Goal: Information Seeking & Learning: Learn about a topic

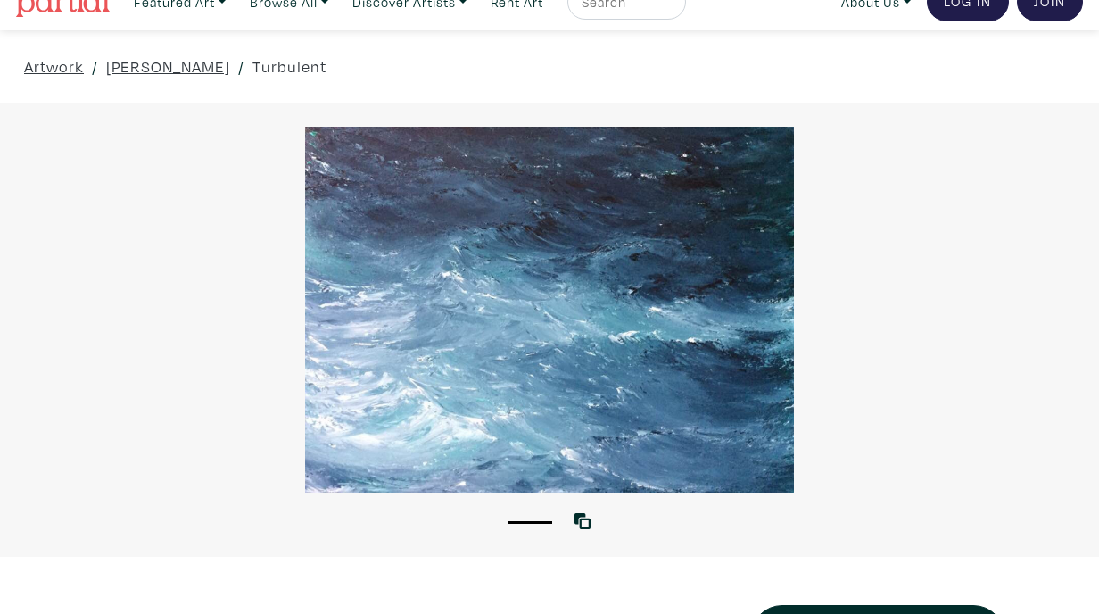
click at [909, 341] on div at bounding box center [549, 310] width 1099 height 366
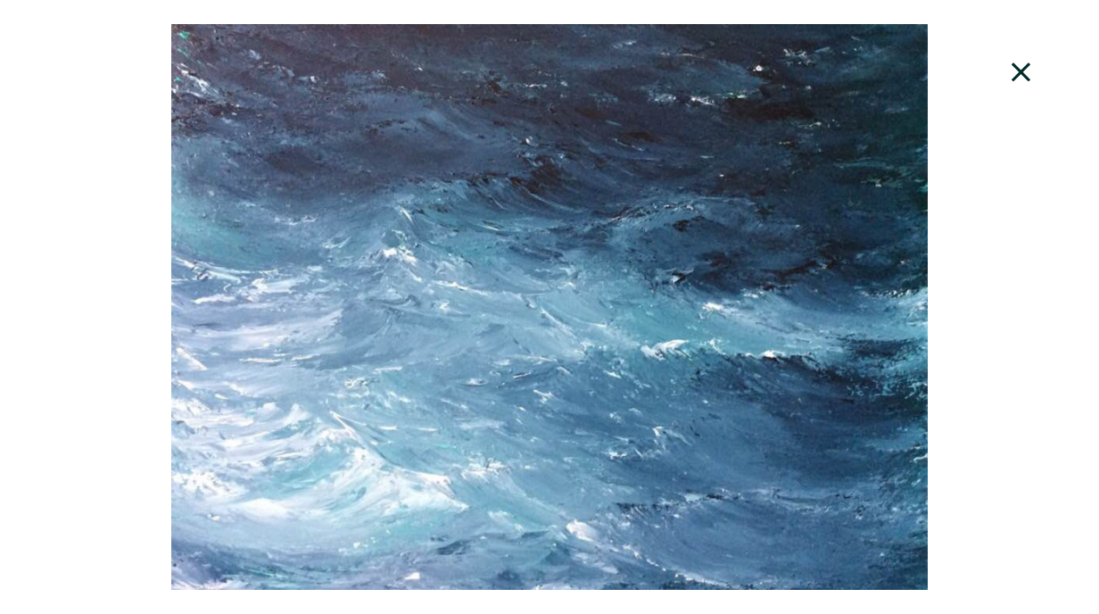
click at [1021, 70] on icon at bounding box center [1021, 71] width 19 height 19
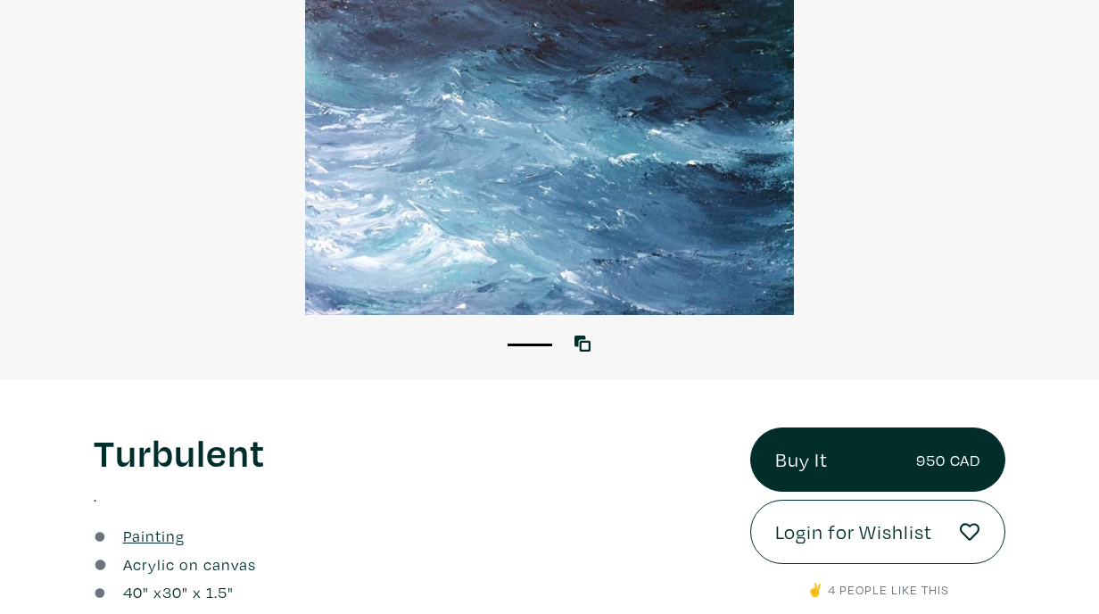
scroll to position [211, 0]
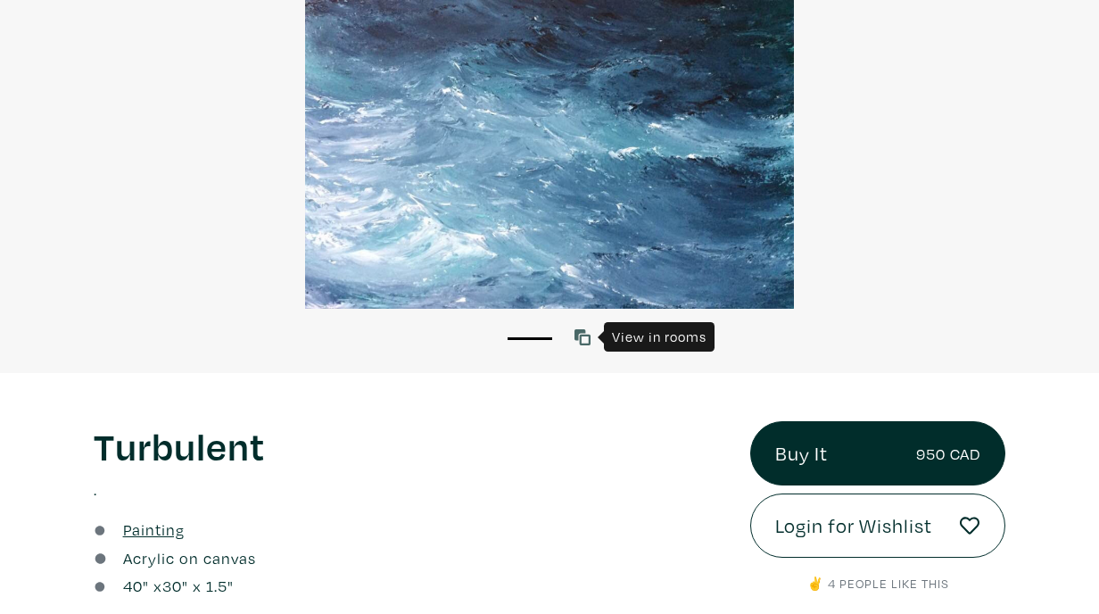
click at [577, 338] on icon at bounding box center [583, 337] width 16 height 16
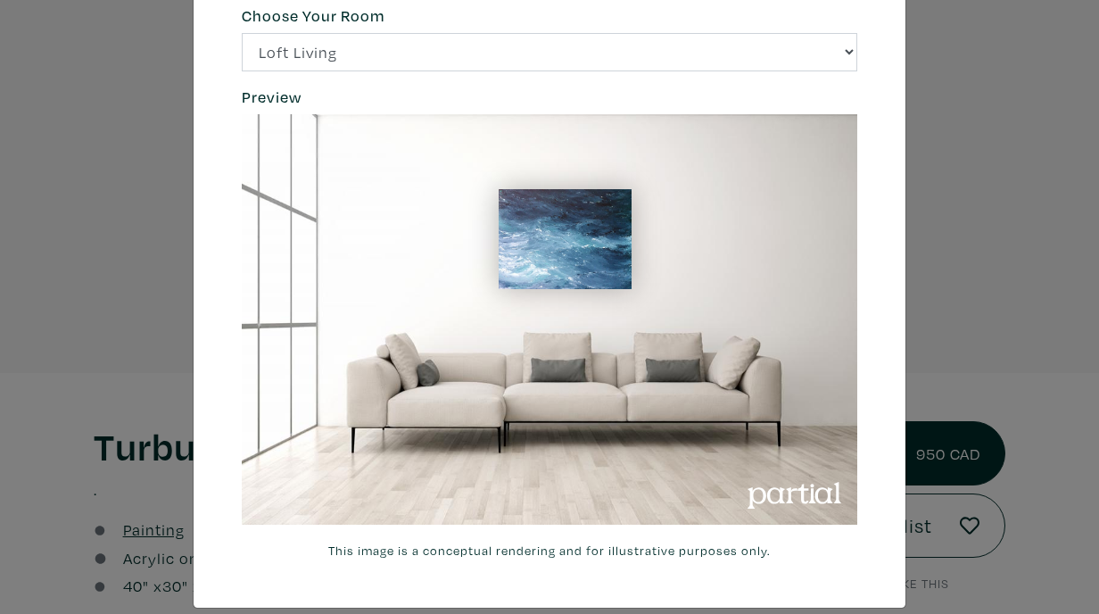
scroll to position [58, 0]
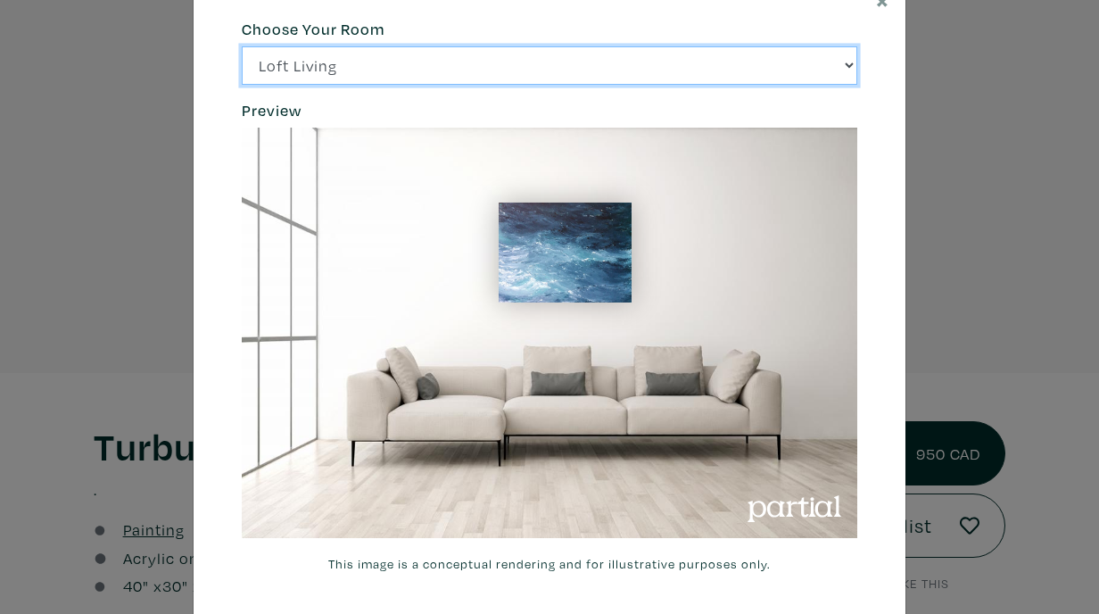
click at [808, 69] on select "Loft Living Bright Bedroom City Office Gallery Space Modern Lounge" at bounding box center [550, 65] width 616 height 38
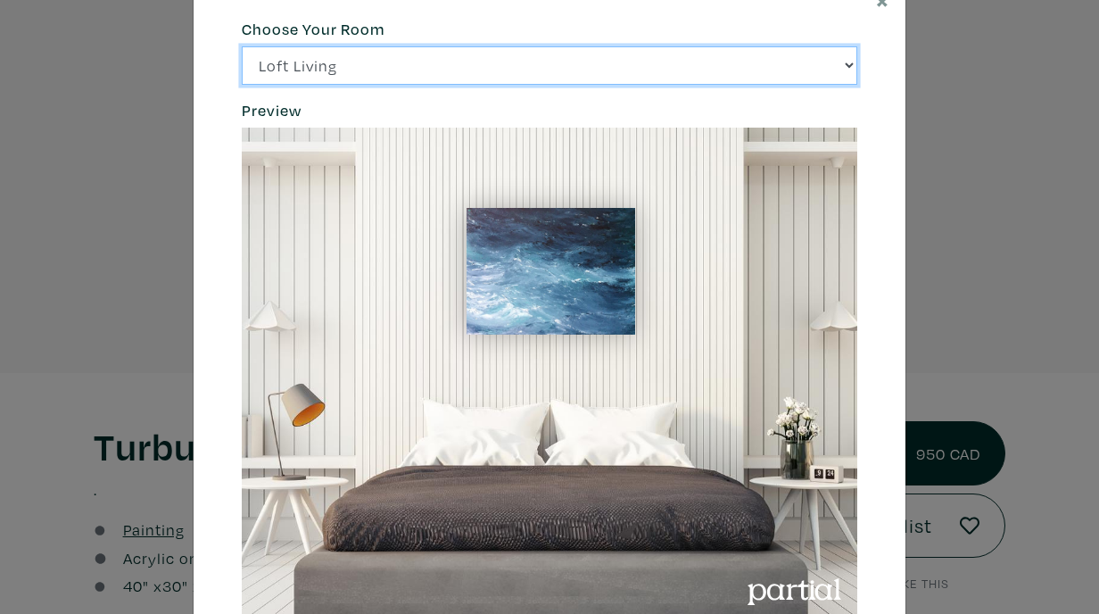
click at [791, 65] on select "Loft Living Bright Bedroom City Office Gallery Space Modern Lounge" at bounding box center [550, 65] width 616 height 38
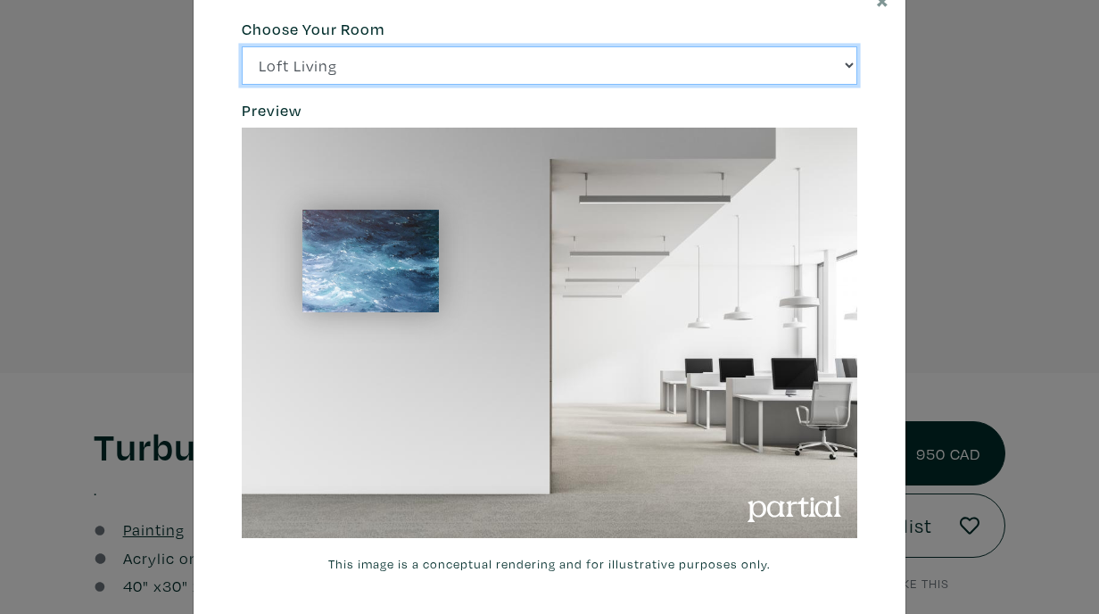
click at [784, 66] on select "Loft Living Bright Bedroom City Office Gallery Space Modern Lounge" at bounding box center [550, 65] width 616 height 38
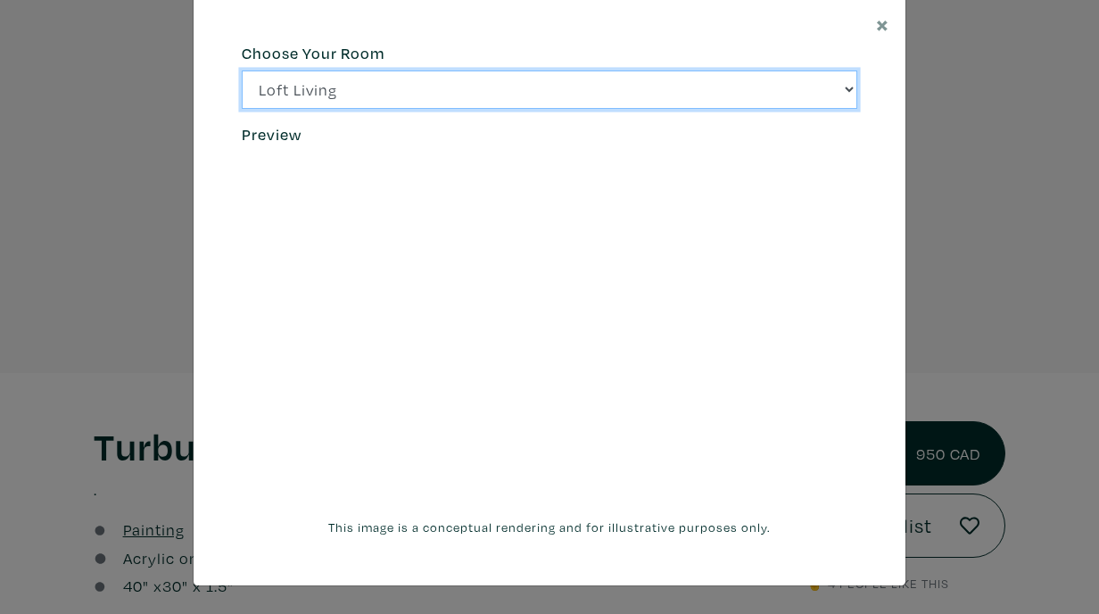
scroll to position [34, 0]
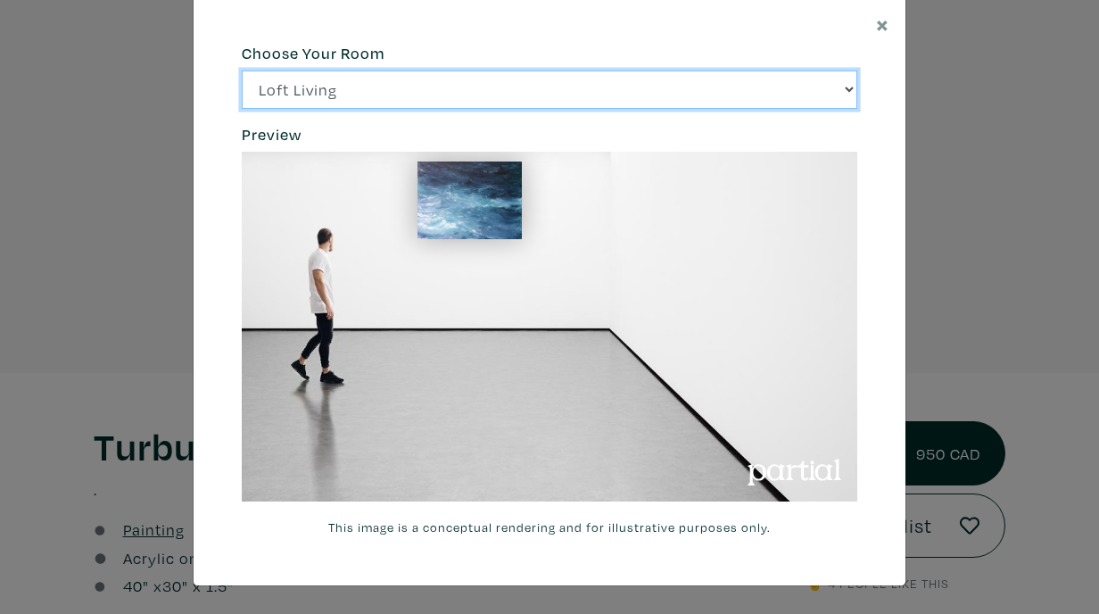
click at [745, 74] on select "Loft Living Bright Bedroom City Office Gallery Space Modern Lounge" at bounding box center [550, 89] width 616 height 38
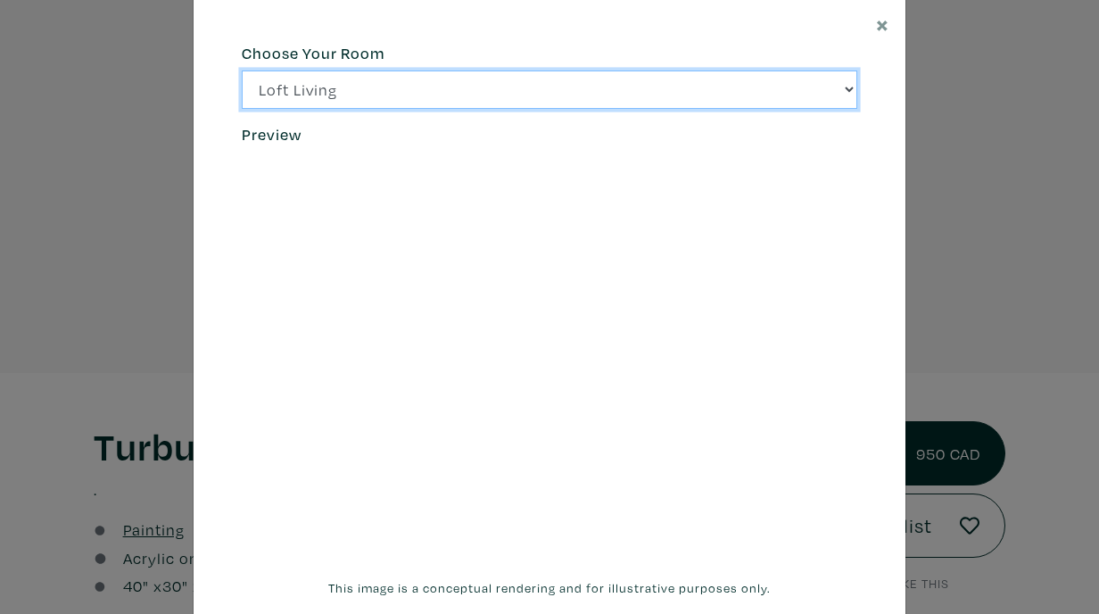
scroll to position [58, 0]
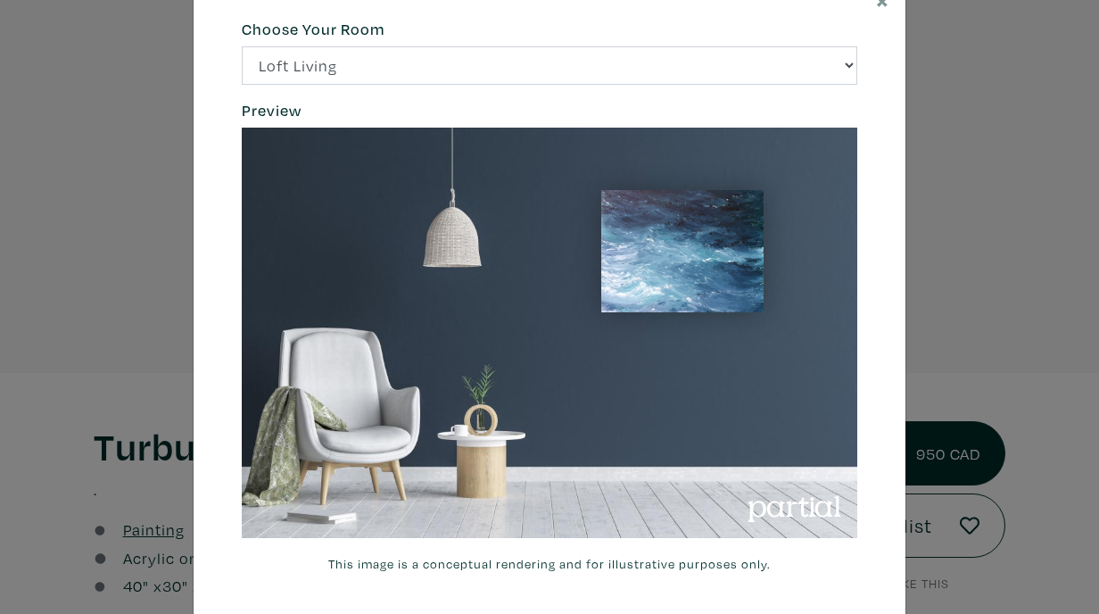
click at [734, 93] on div "Choose Your Room Loft Living Bright Bedroom City Office Gallery Space Modern Lo…" at bounding box center [549, 297] width 642 height 554
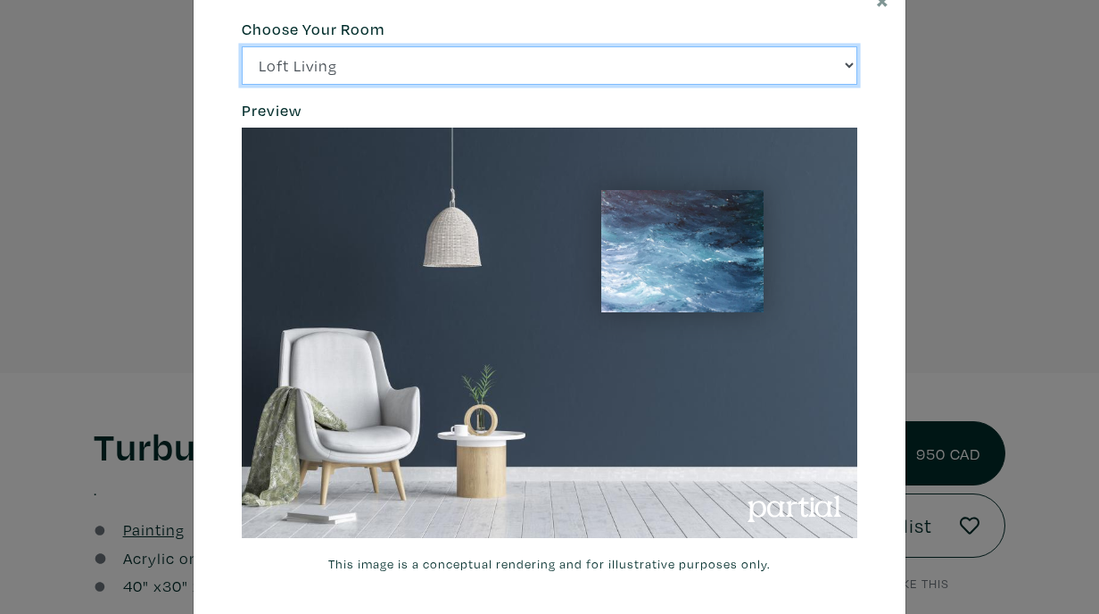
click at [734, 70] on select "Loft Living Bright Bedroom City Office Gallery Space Modern Lounge" at bounding box center [550, 65] width 616 height 38
select select "/thumb/phpThumb.php?src=https%3A%2F%2Flabs.partial.gallery%2Fprojects%2Frenderi…"
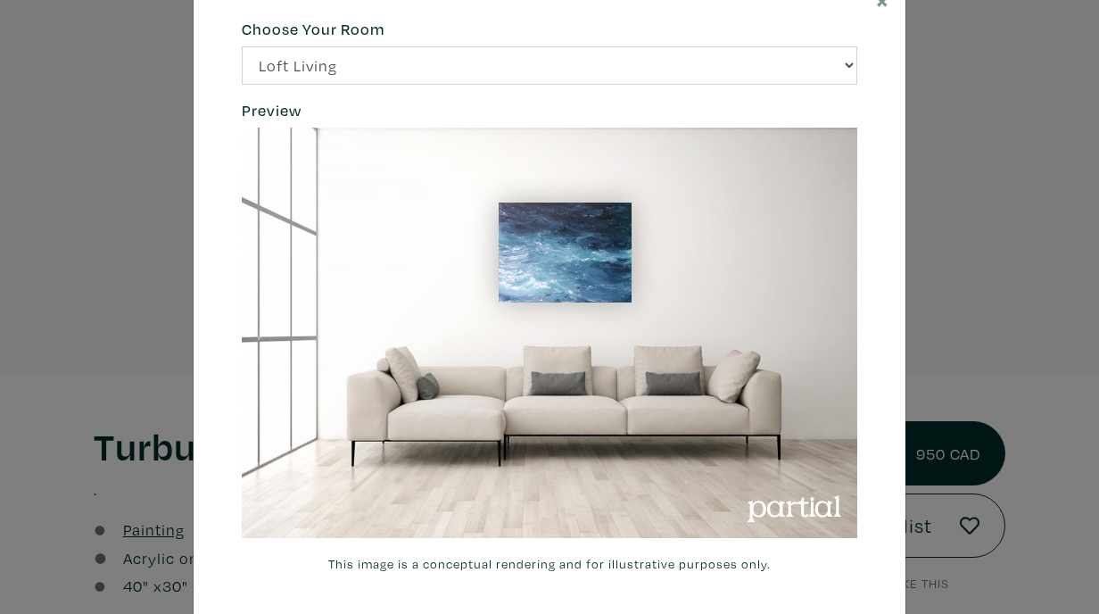
click at [973, 251] on div "× 664c6a6d6e3476504e6b79362f4172494552756f69424f306573337867644a4961614a537a457…" at bounding box center [549, 307] width 1099 height 614
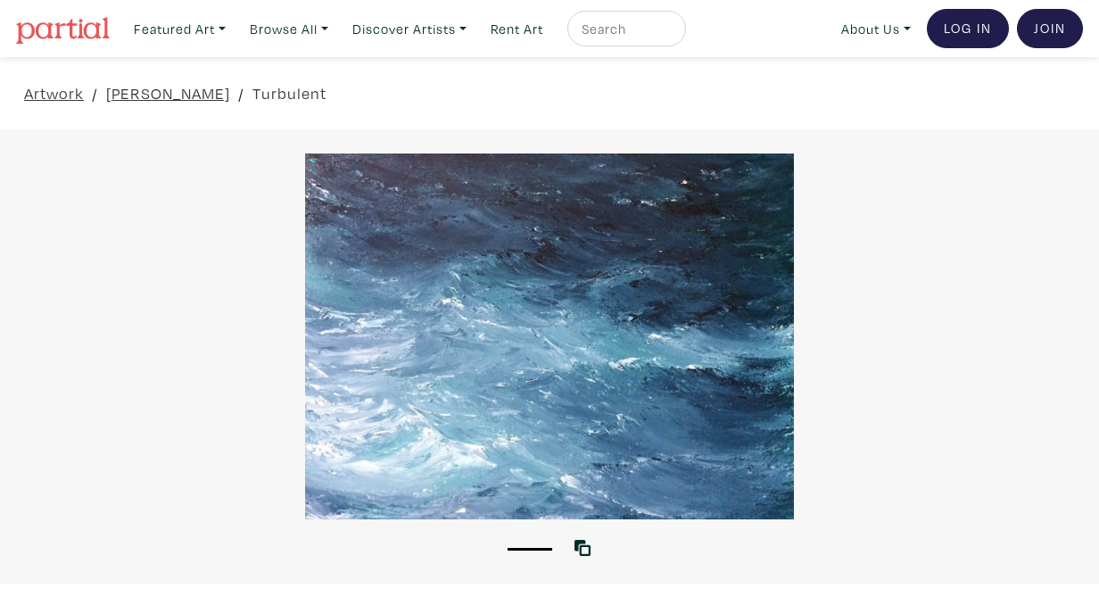
scroll to position [1, 0]
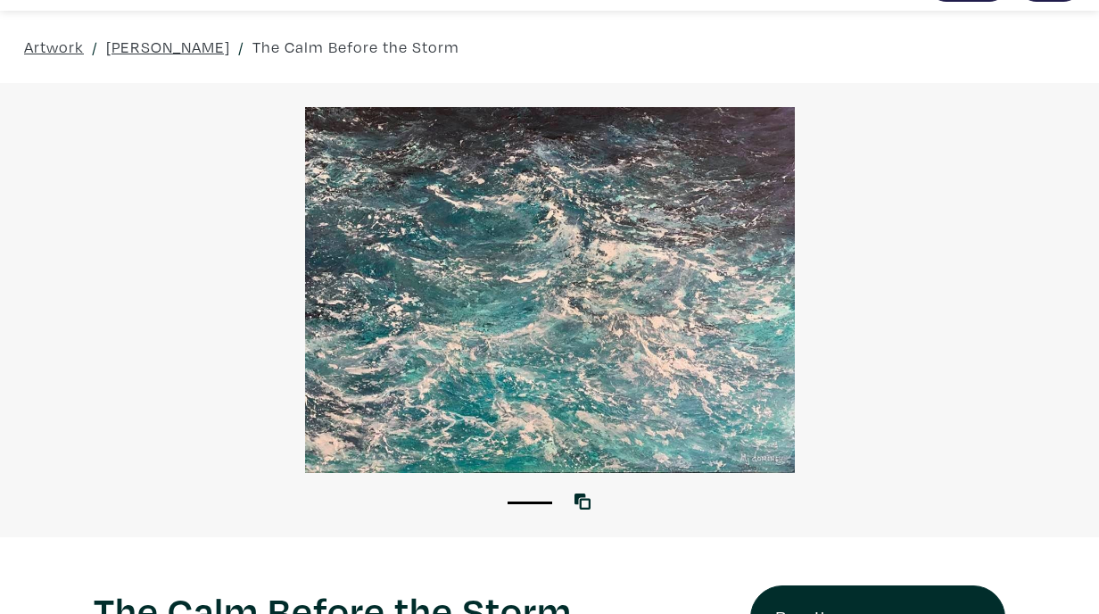
click at [696, 240] on div at bounding box center [549, 290] width 1099 height 366
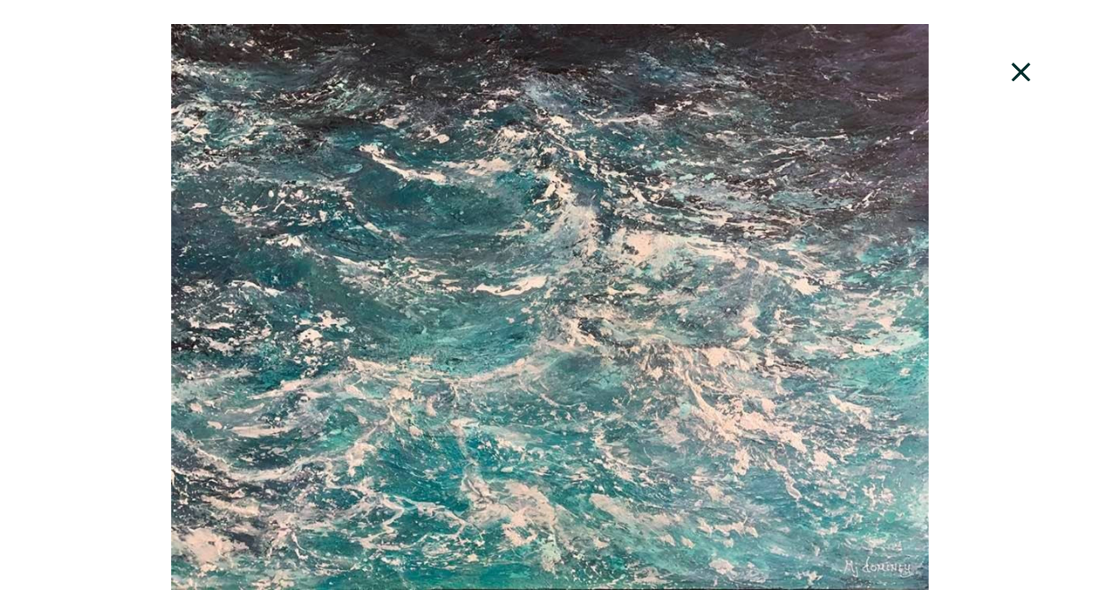
click at [982, 269] on div at bounding box center [549, 307] width 1099 height 566
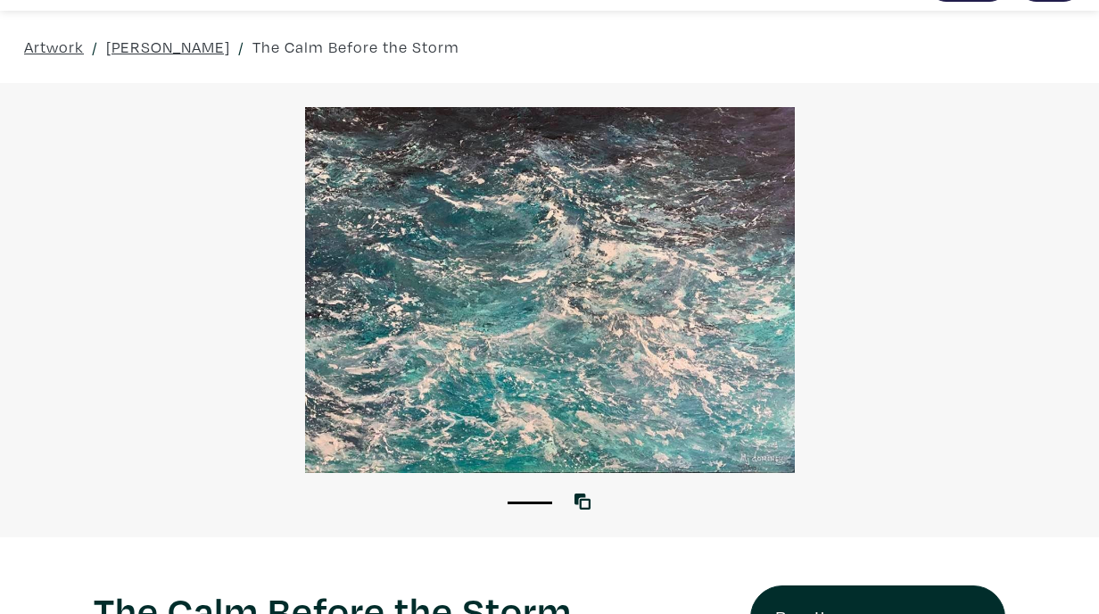
click at [586, 487] on div "1" at bounding box center [549, 493] width 1099 height 40
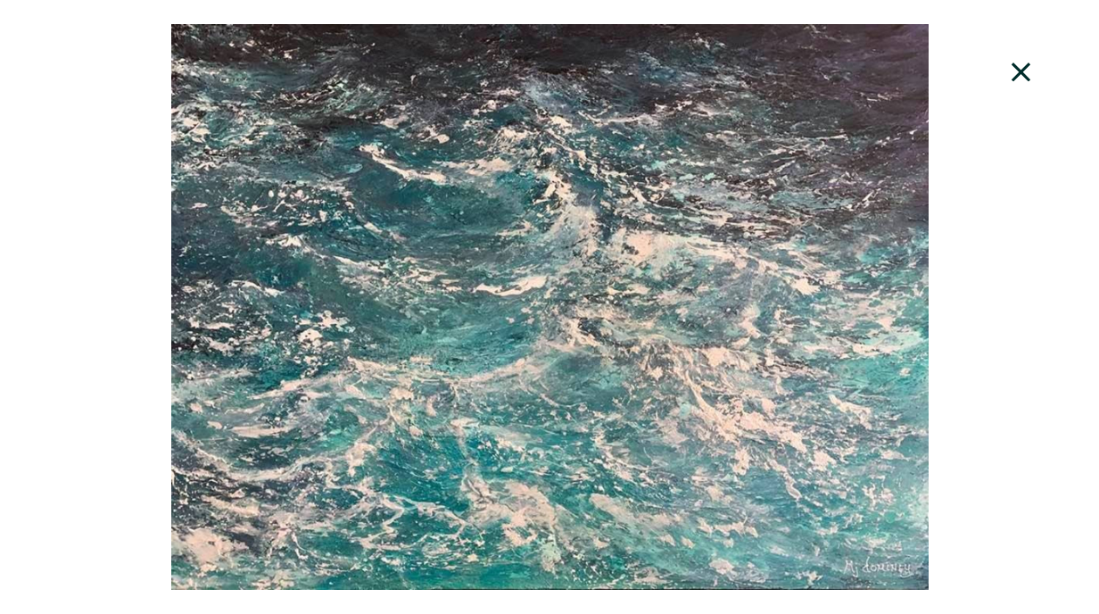
click at [586, 487] on div at bounding box center [549, 307] width 1099 height 566
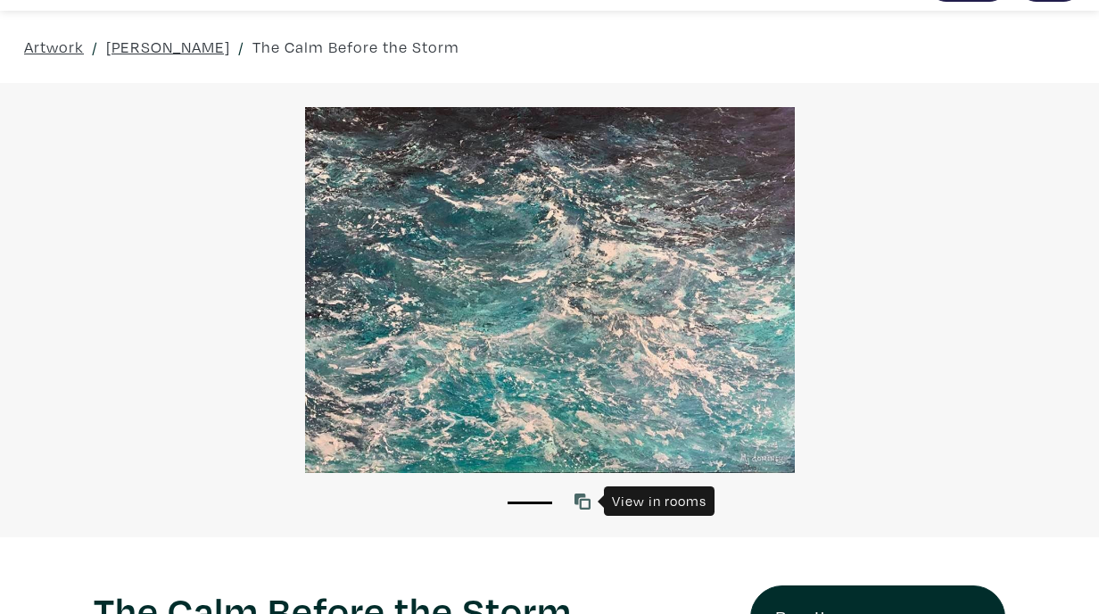
click at [592, 499] on link at bounding box center [587, 501] width 24 height 24
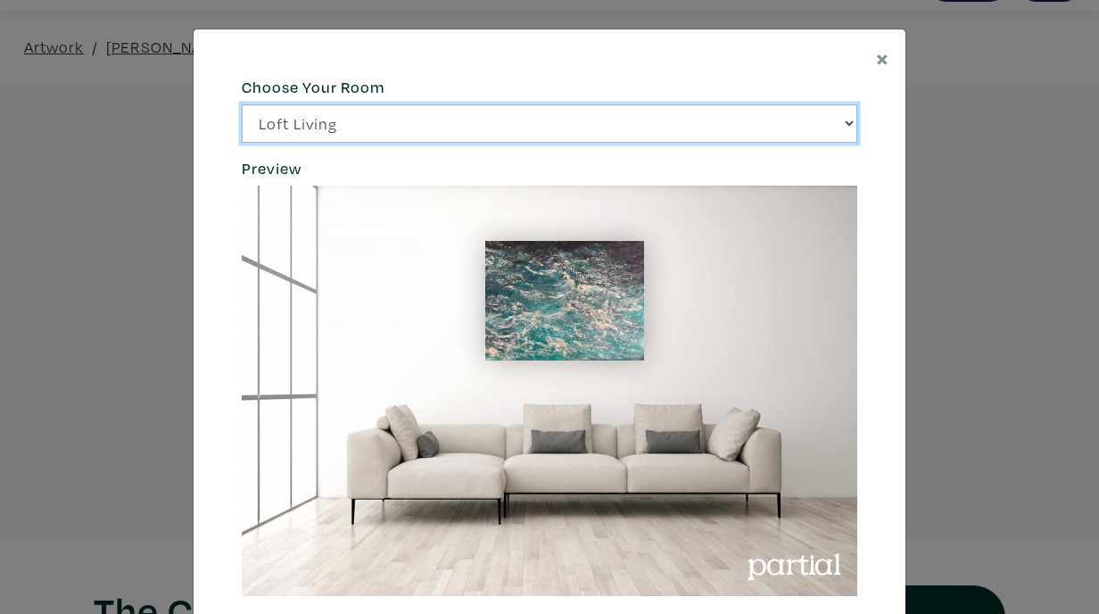
click at [833, 128] on select "Loft Living Bright Bedroom City Office Gallery Space Modern Lounge" at bounding box center [550, 123] width 616 height 38
select select "/thumb/phpThumb.php?src=https%3A%2F%2Flabs.partial.gallery%2Fprojects%2Frenderi…"
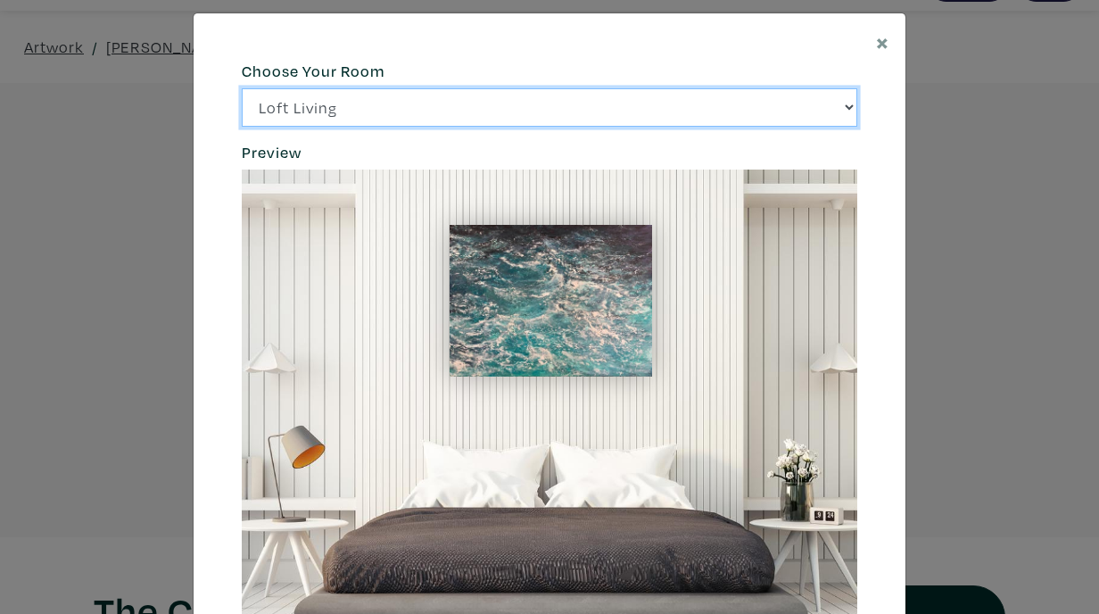
scroll to position [4, 0]
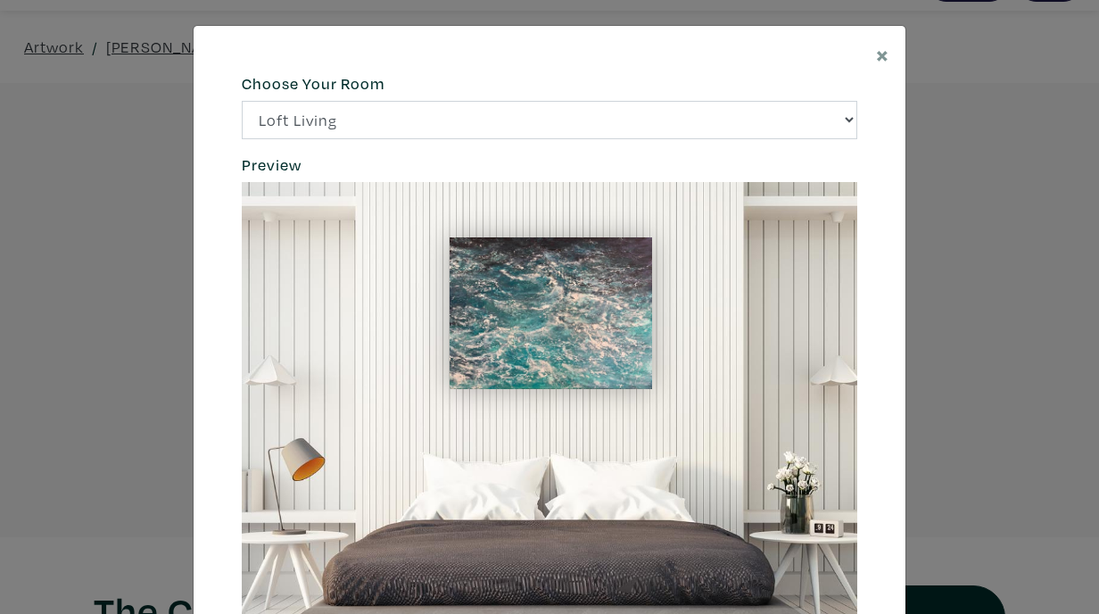
click at [1040, 192] on div "× 664c6a6d6e3476504e6b79362f4172494552756f69424f306573337867644a4961614a537a457…" at bounding box center [549, 307] width 1099 height 614
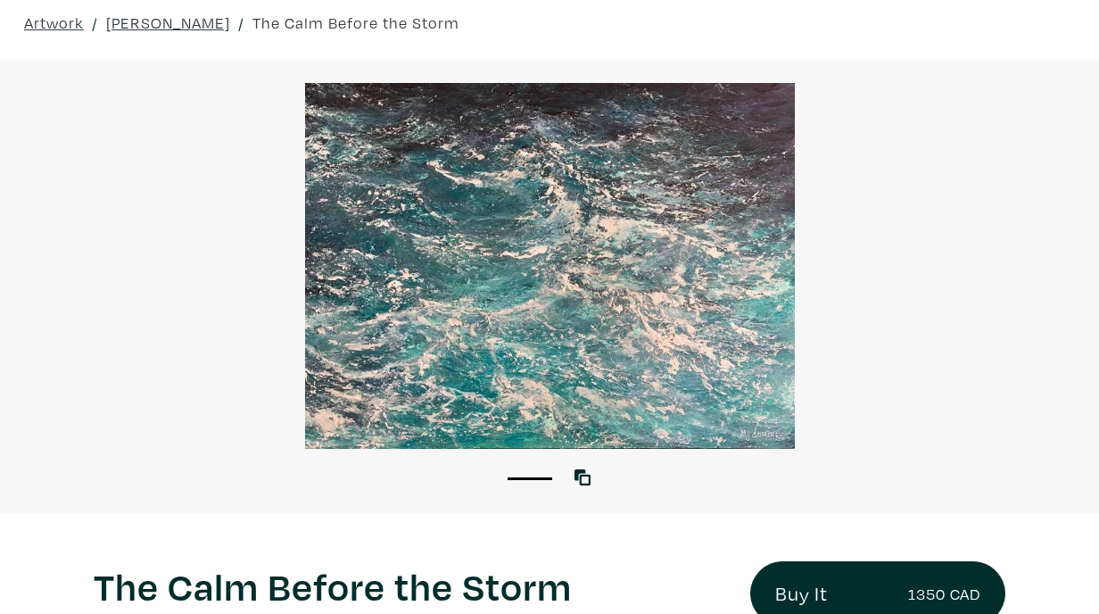
scroll to position [68, 0]
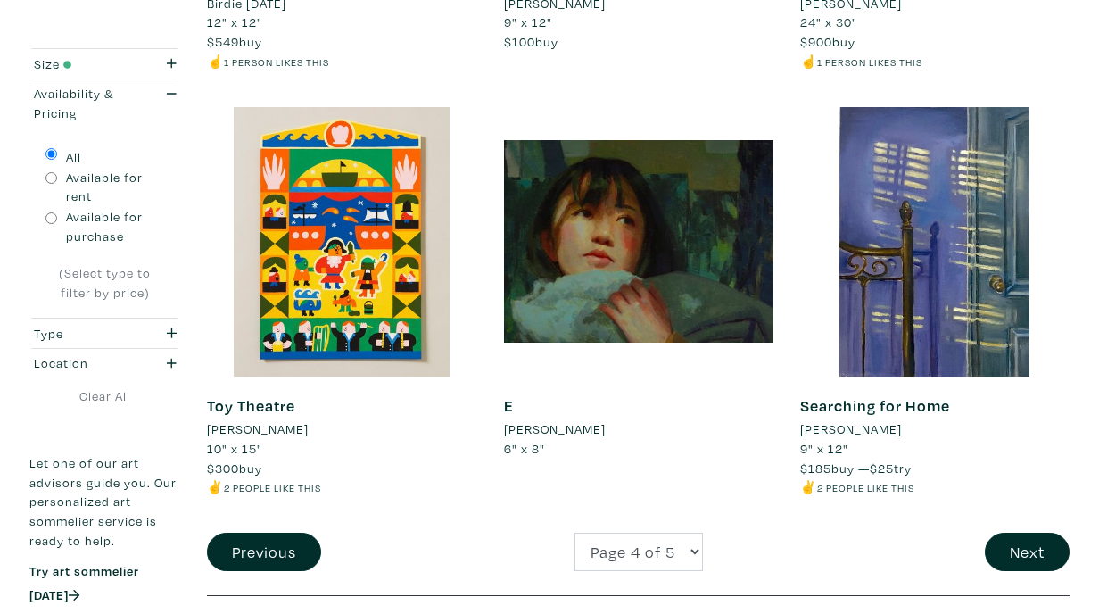
scroll to position [3381, 0]
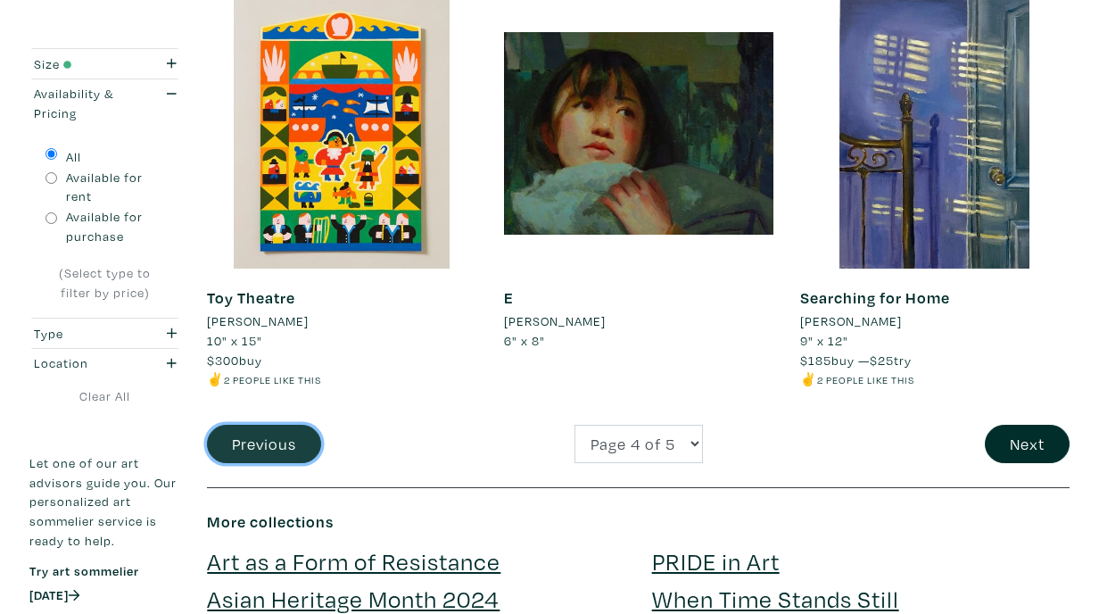
click at [283, 425] on button "Previous" at bounding box center [264, 444] width 114 height 38
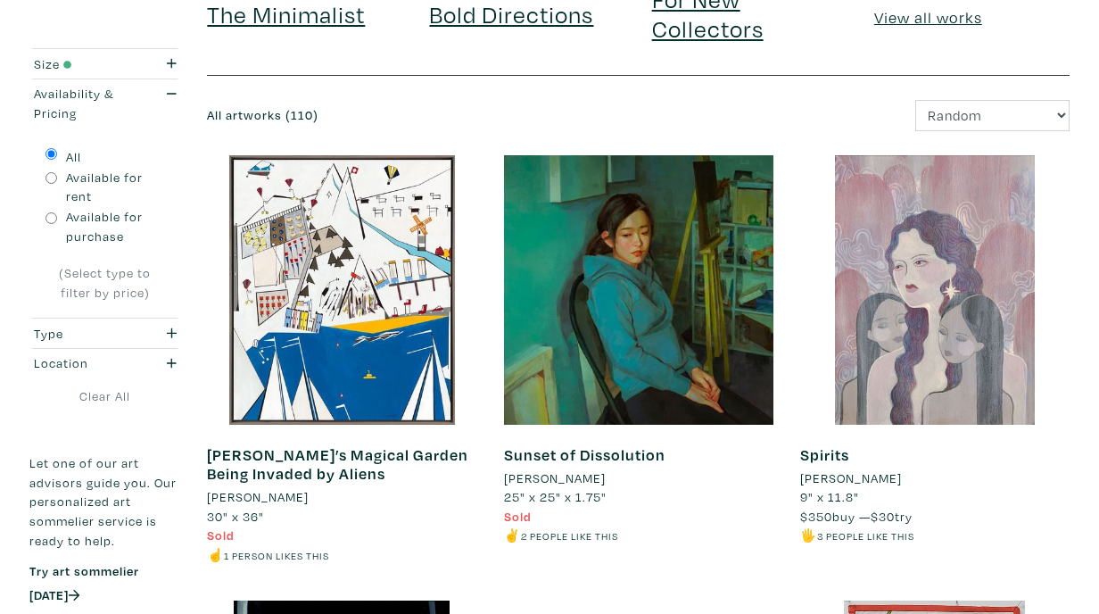
scroll to position [203, 0]
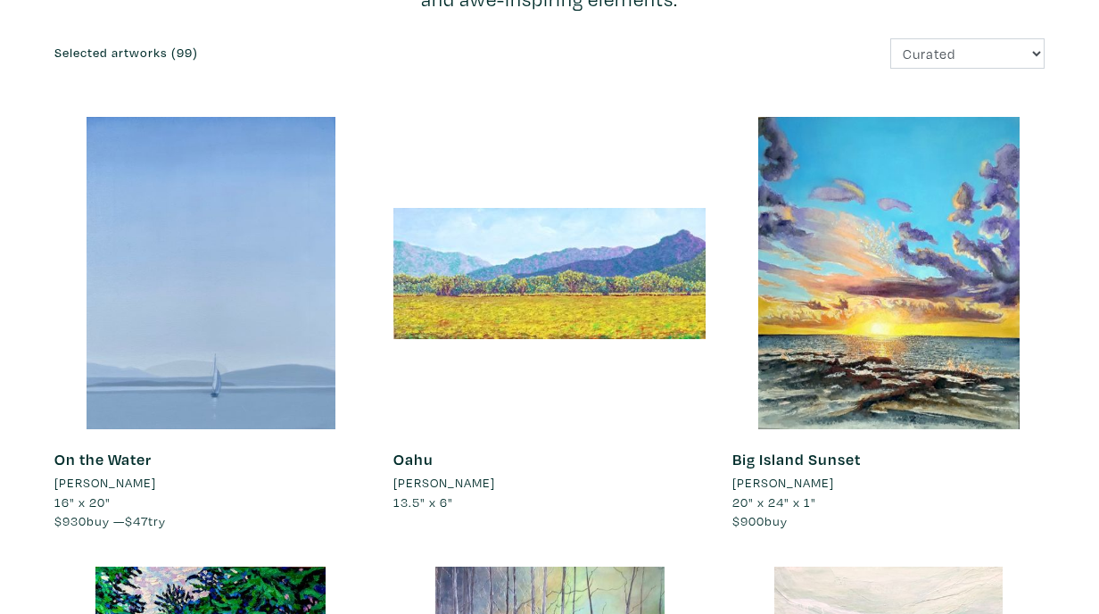
scroll to position [215, 0]
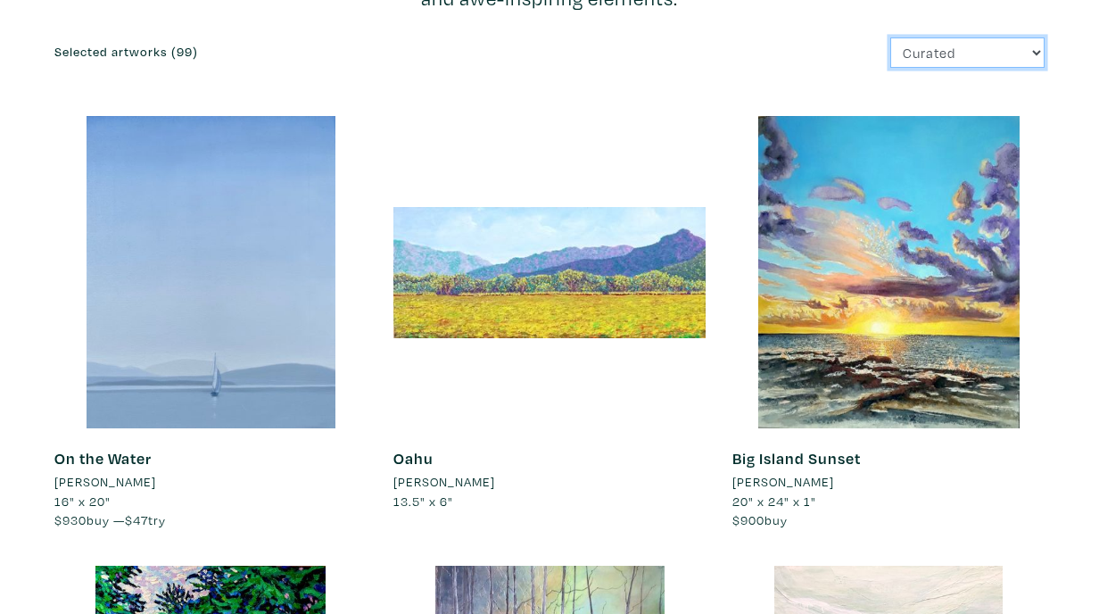
click at [969, 53] on select "Curated Newest Random Price: Low to High Price: High to Low" at bounding box center [967, 52] width 154 height 31
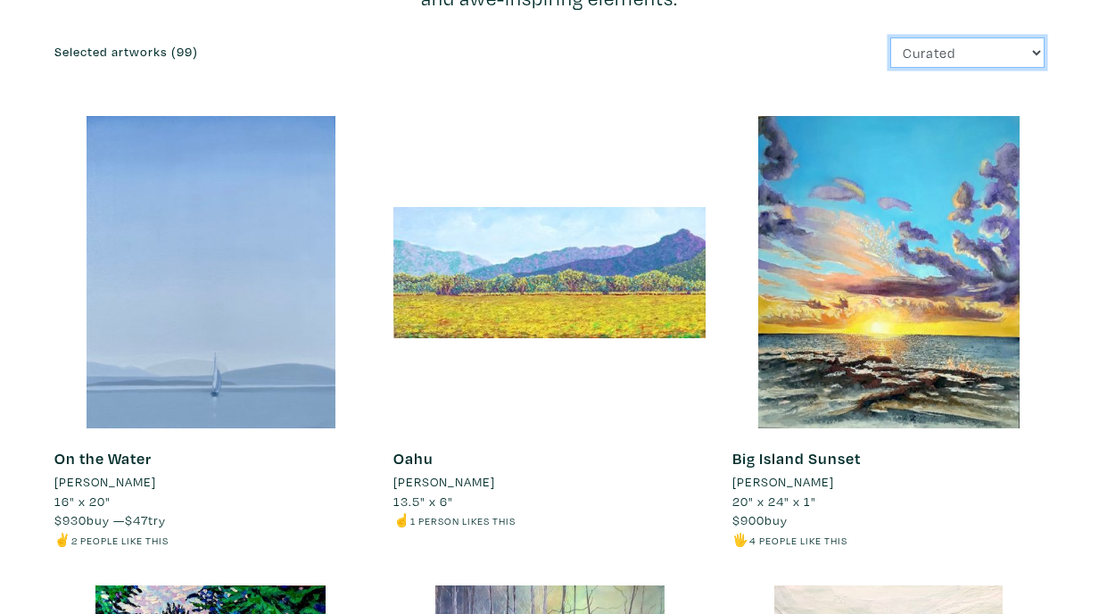
select select "price_desc"
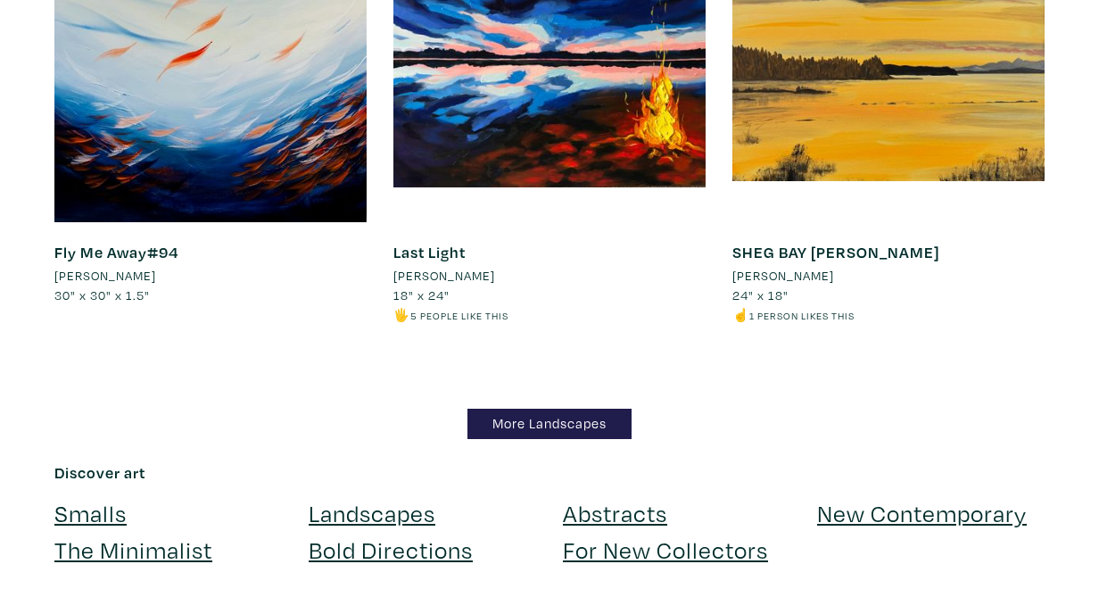
scroll to position [15561, 0]
